Goal: Task Accomplishment & Management: Manage account settings

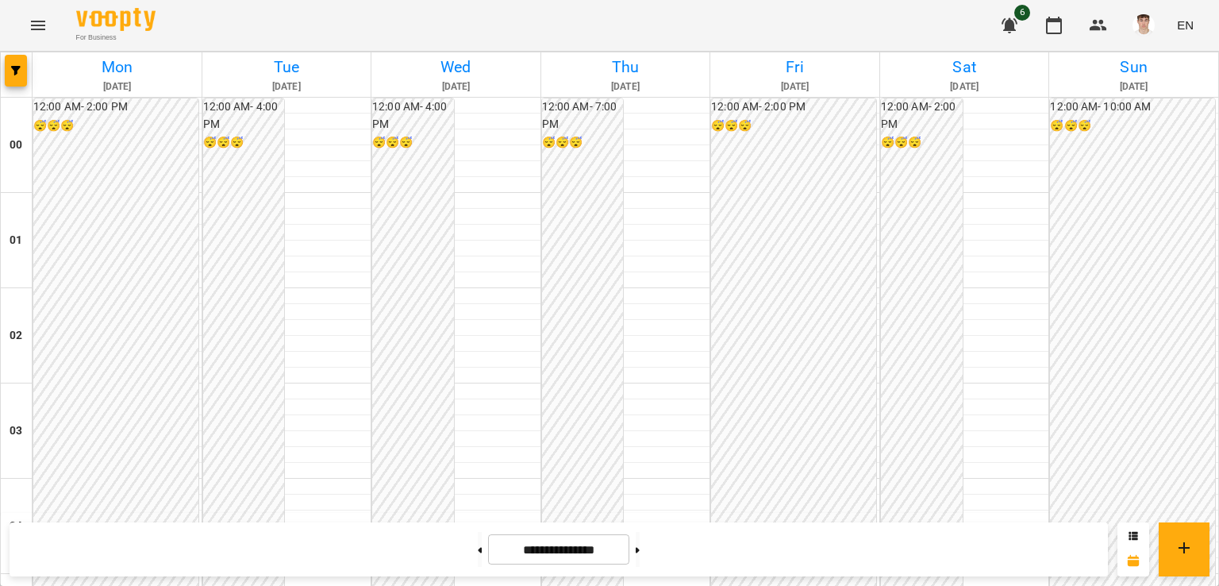
scroll to position [1429, 0]
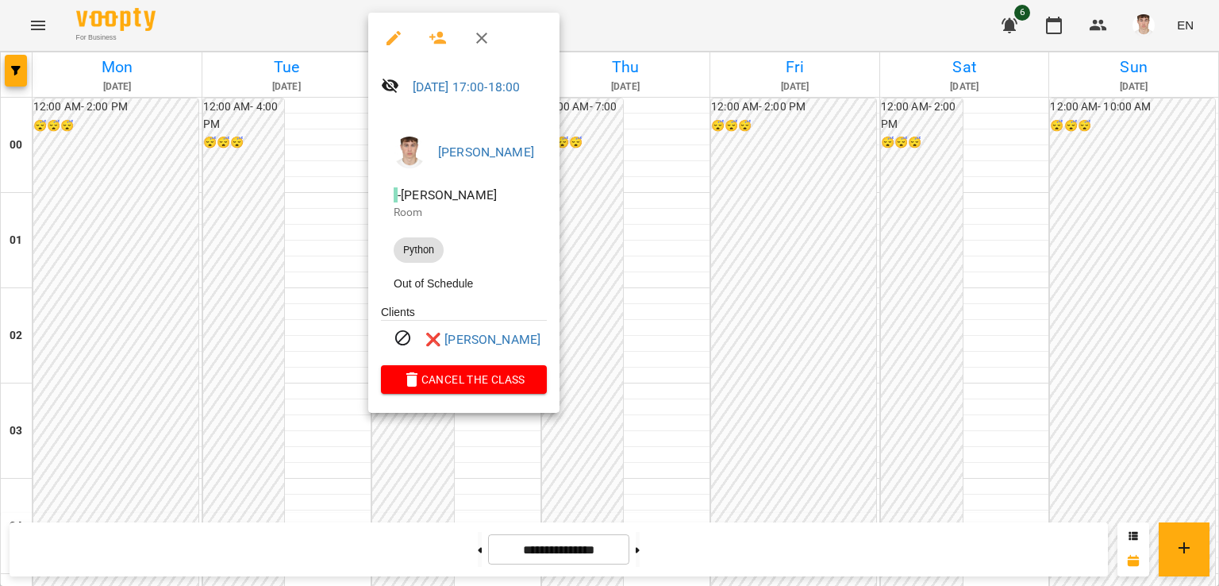
click at [241, 214] on div at bounding box center [609, 293] width 1219 height 586
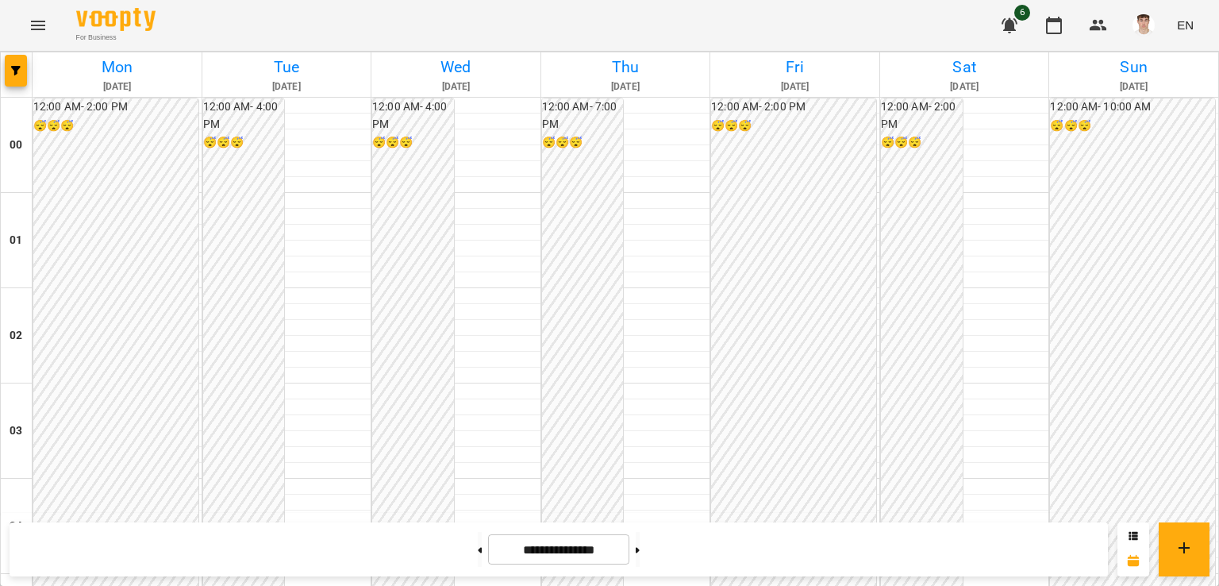
scroll to position [1746, 0]
click at [1019, 17] on span "5" at bounding box center [1022, 13] width 16 height 16
click at [1012, 17] on icon "button" at bounding box center [1009, 25] width 19 height 19
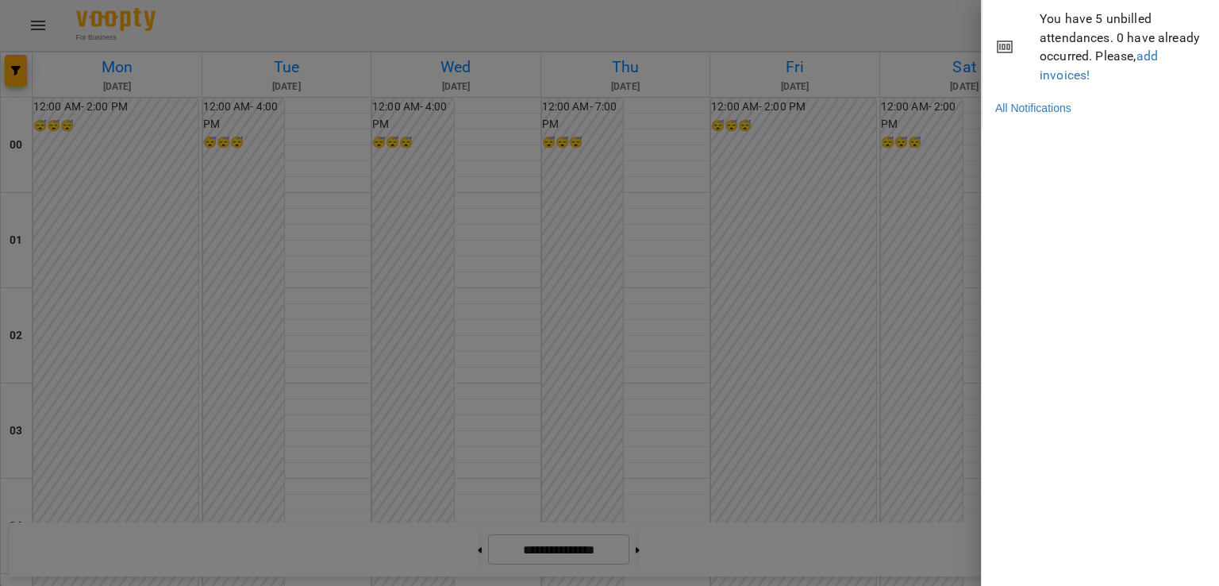
click at [919, 7] on div at bounding box center [609, 293] width 1219 height 586
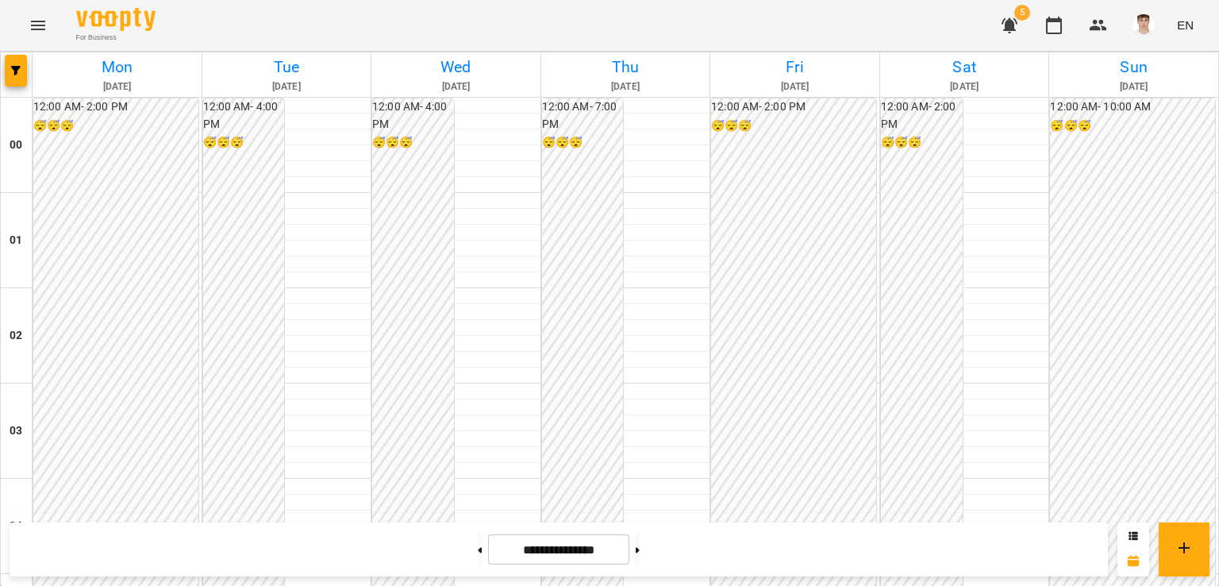
click at [1006, 20] on icon "button" at bounding box center [1009, 25] width 19 height 19
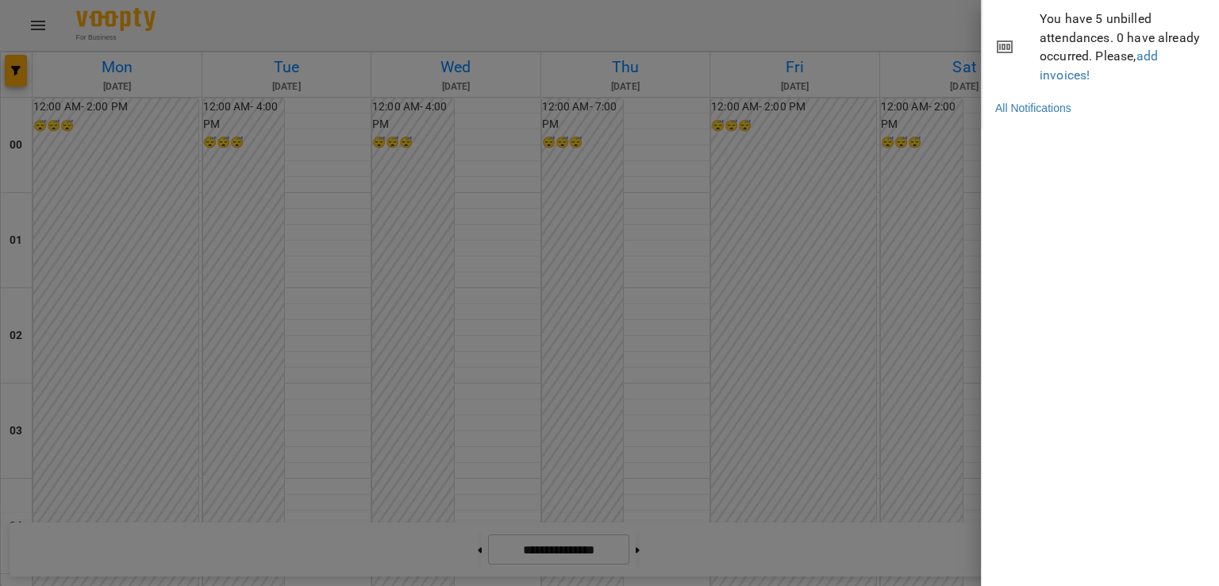
click at [873, 25] on div at bounding box center [609, 293] width 1219 height 586
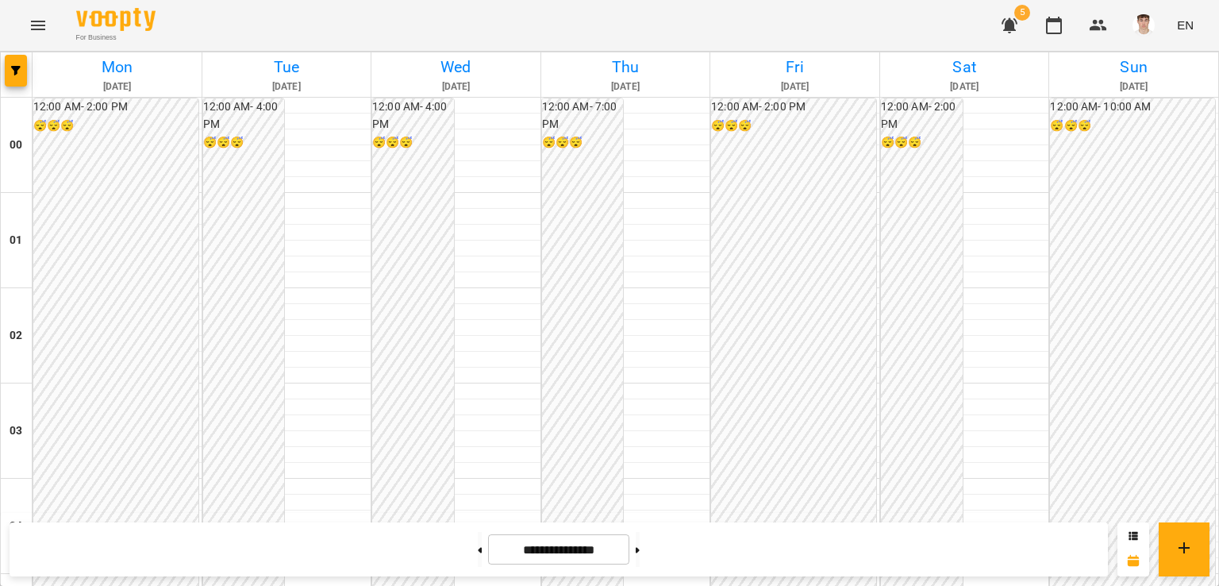
click at [1006, 20] on icon "button" at bounding box center [1010, 25] width 16 height 15
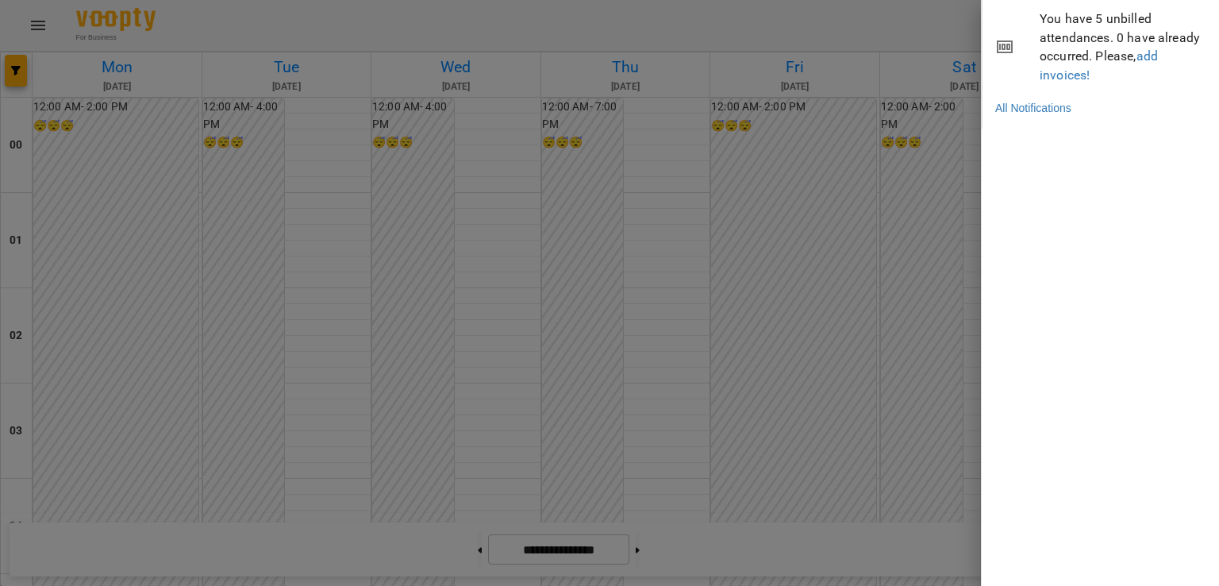
click at [914, 33] on div at bounding box center [609, 293] width 1219 height 586
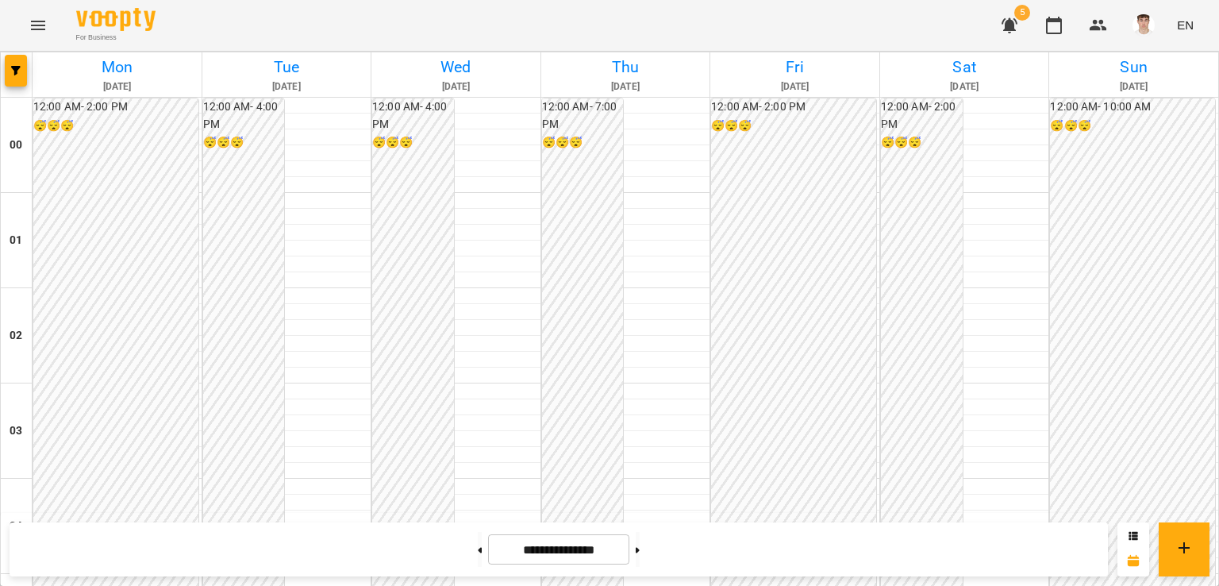
scroll to position [1429, 0]
click at [640, 553] on button at bounding box center [638, 549] width 4 height 35
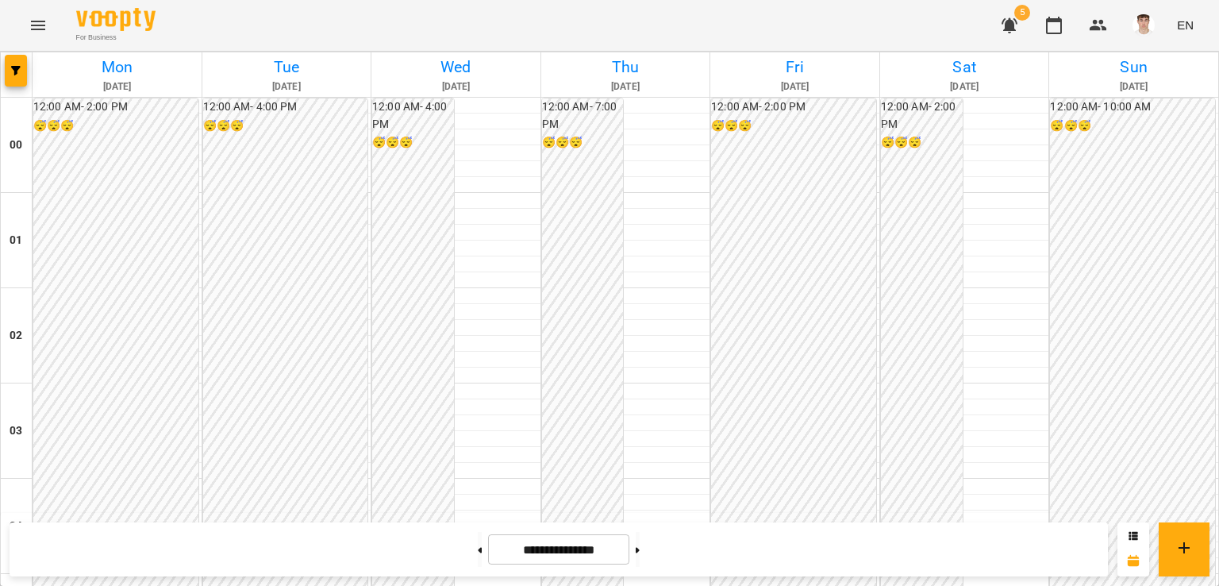
scroll to position [1869, 0]
click at [478, 556] on button at bounding box center [480, 549] width 4 height 35
type input "**********"
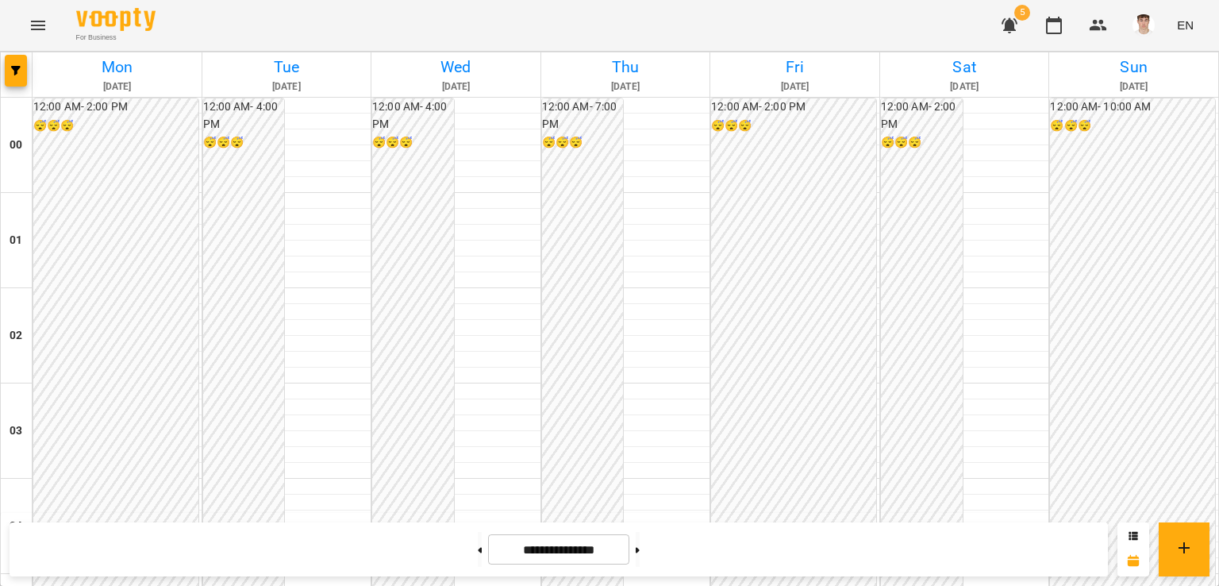
scroll to position [1710, 0]
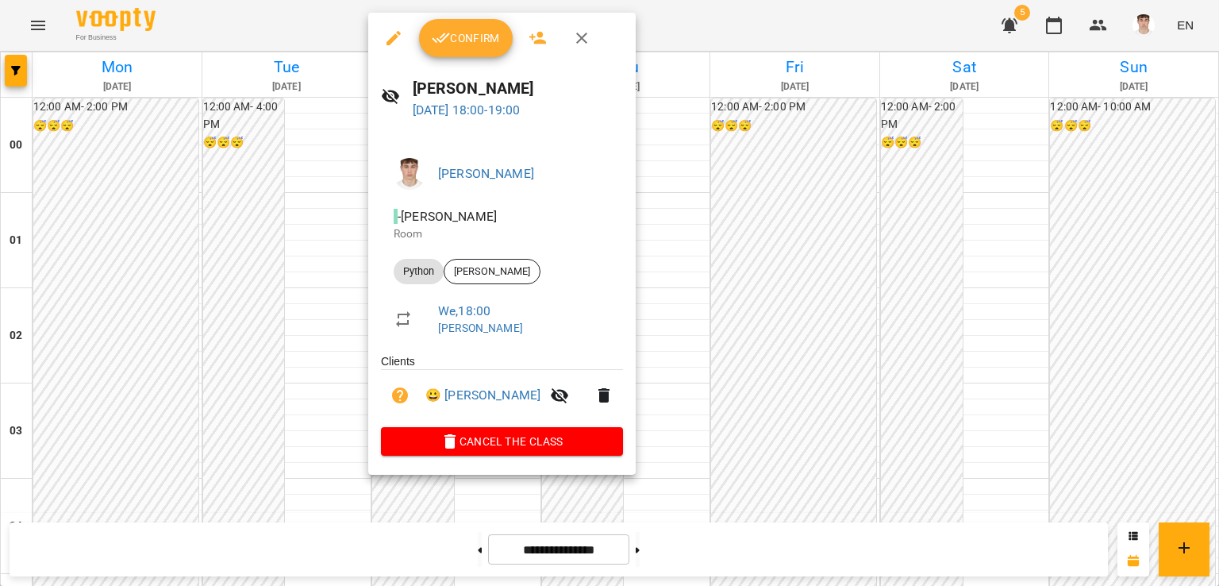
click at [231, 242] on div at bounding box center [609, 293] width 1219 height 586
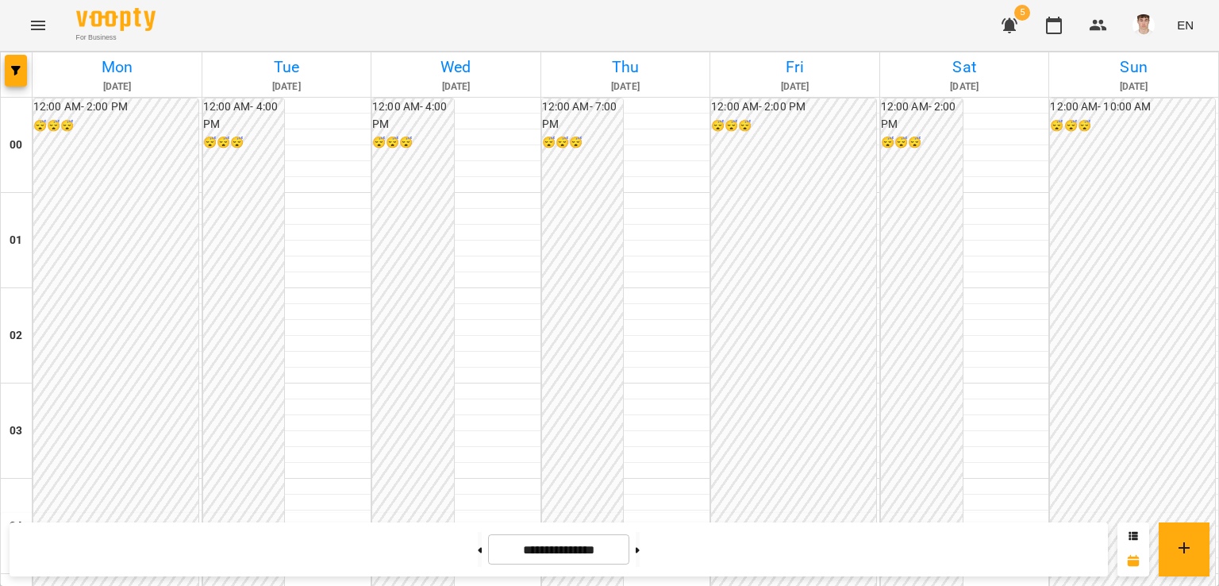
scroll to position [1746, 0]
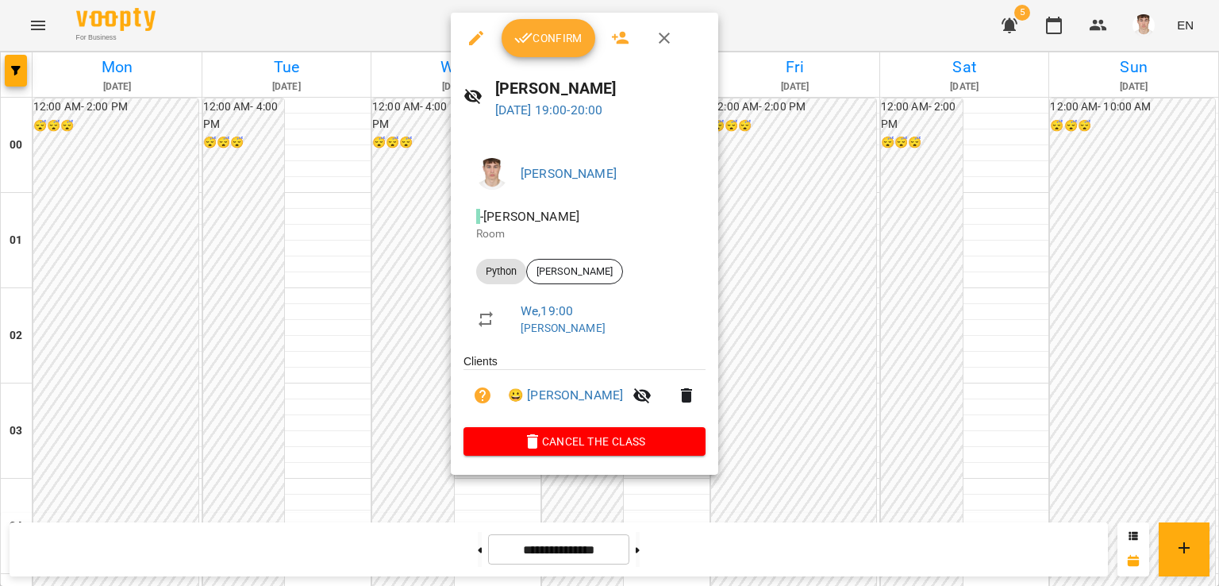
click at [299, 173] on div at bounding box center [609, 293] width 1219 height 586
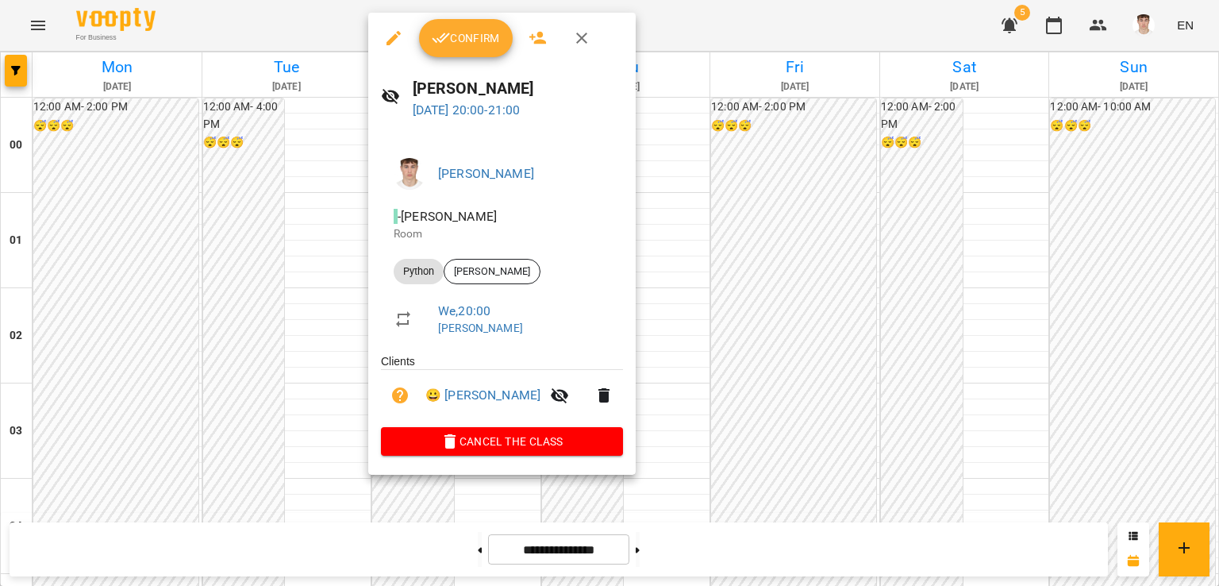
click at [219, 152] on div at bounding box center [609, 293] width 1219 height 586
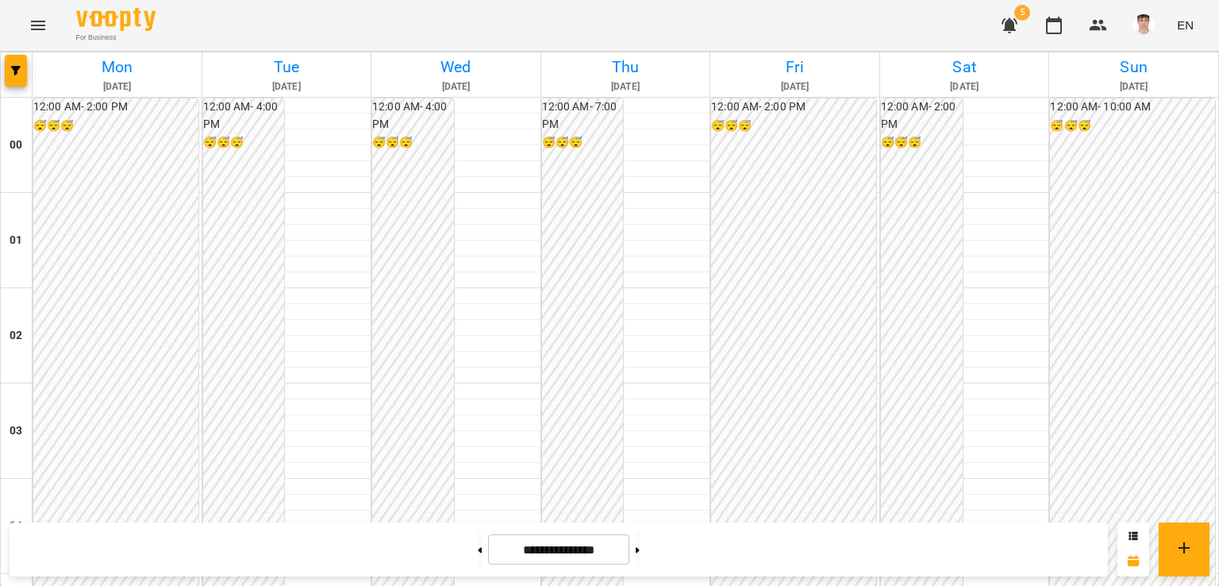
scroll to position [1472, 0]
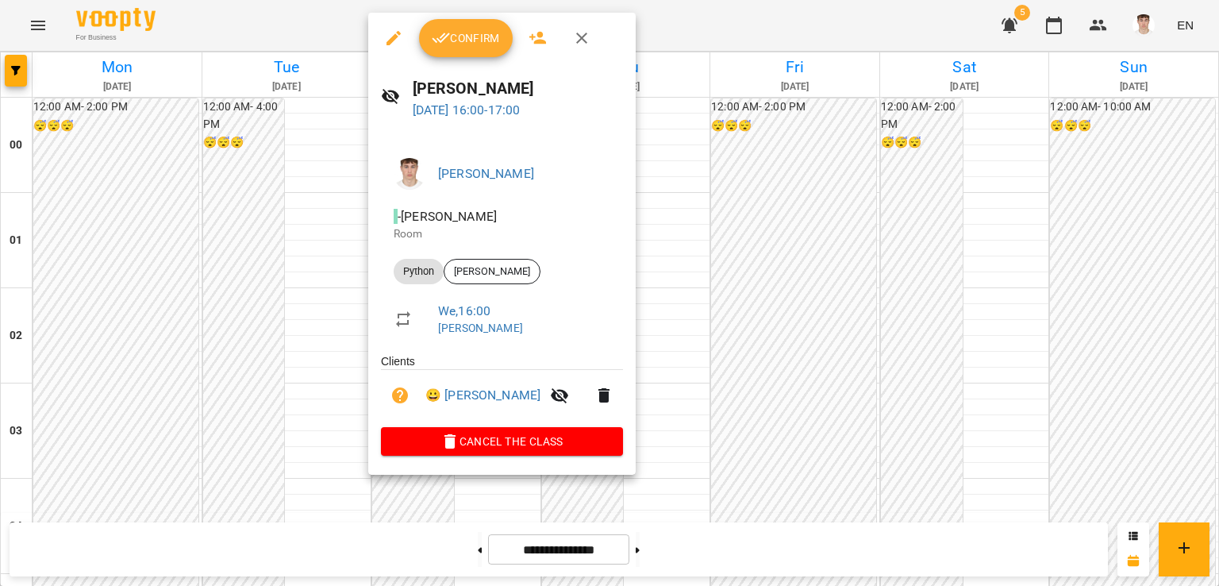
click at [476, 43] on span "Confirm" at bounding box center [466, 38] width 68 height 19
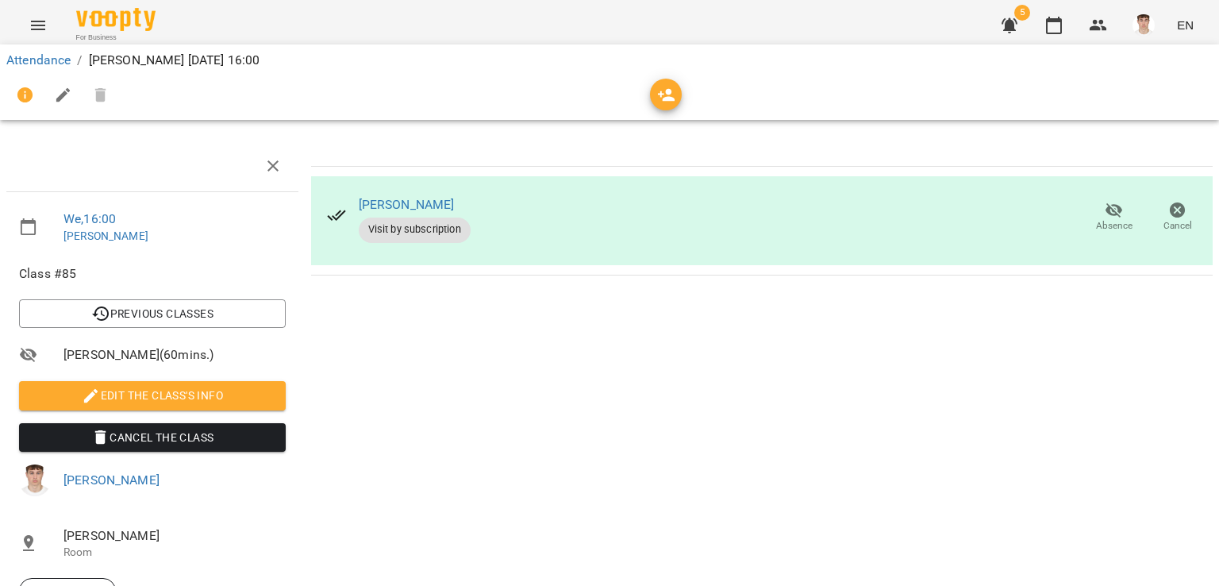
click at [120, 394] on span "Edit the class's Info" at bounding box center [152, 395] width 241 height 19
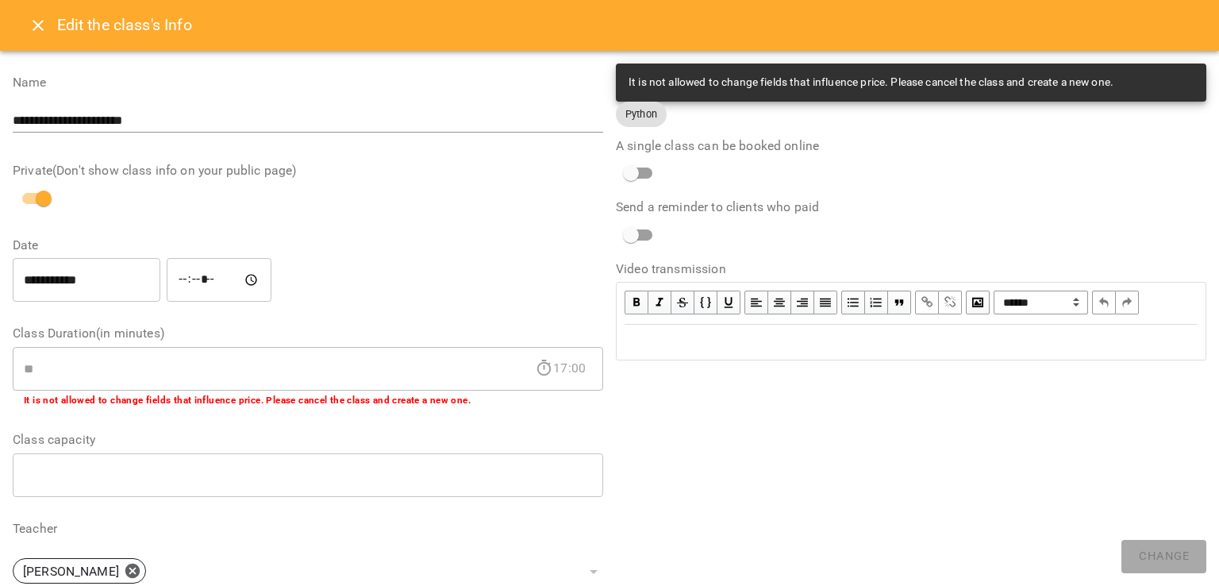
scroll to position [387, 0]
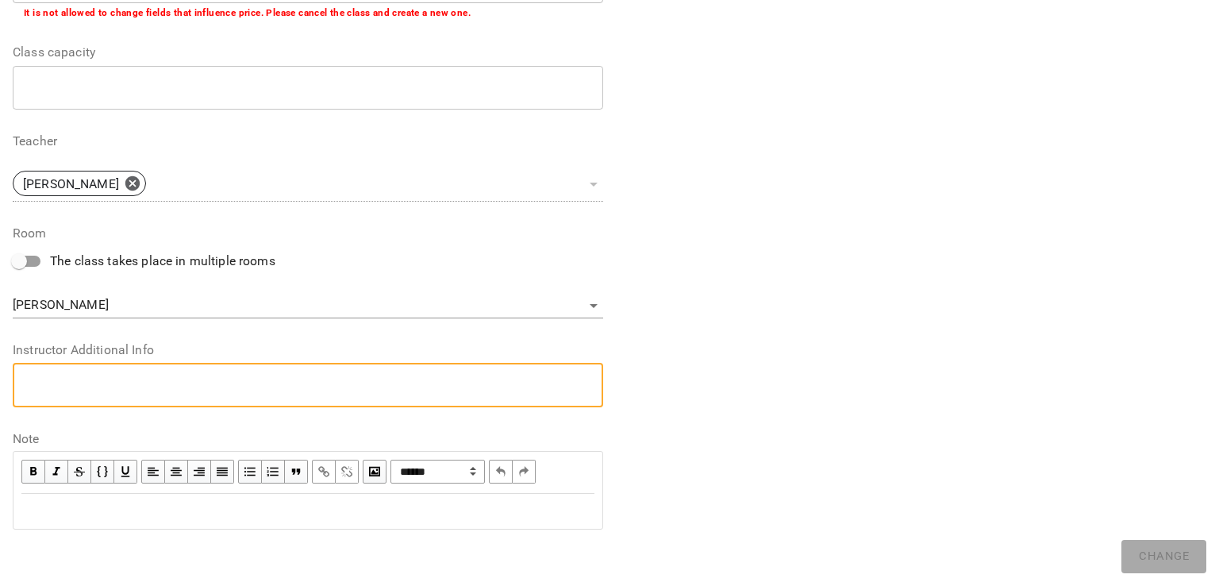
click at [75, 379] on textarea at bounding box center [308, 384] width 568 height 15
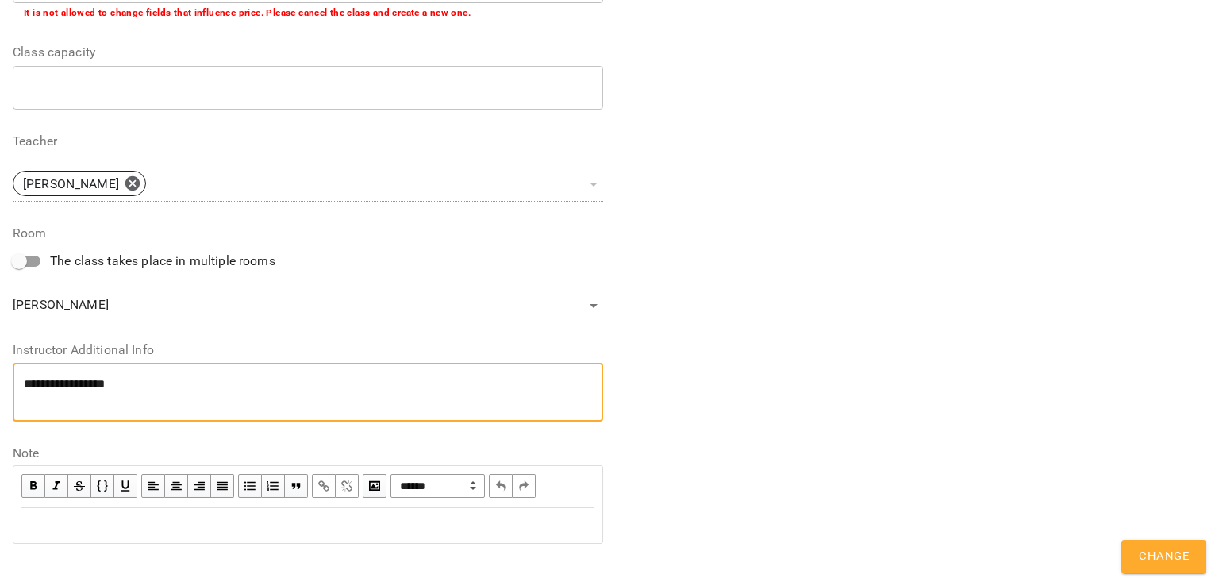
scroll to position [0, 0]
type textarea "**********"
click at [1162, 549] on span "Change" at bounding box center [1164, 556] width 50 height 21
